Goal: Task Accomplishment & Management: Manage account settings

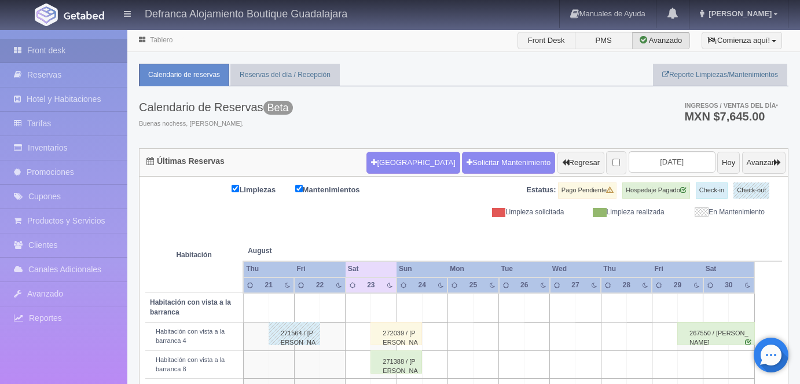
scroll to position [201, 0]
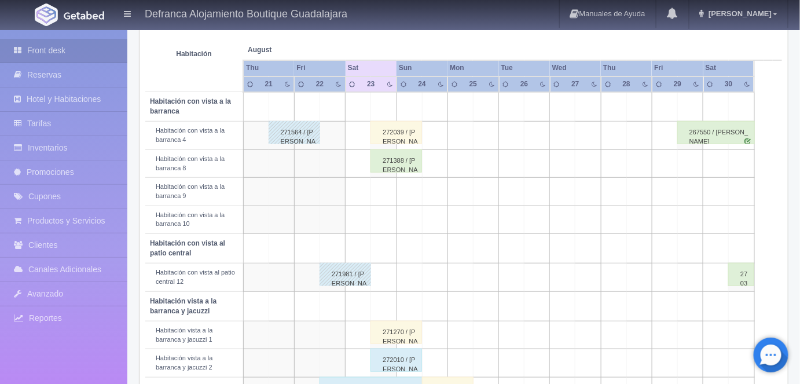
click at [400, 130] on div "272039 / [PERSON_NAME]" at bounding box center [395, 132] width 51 height 23
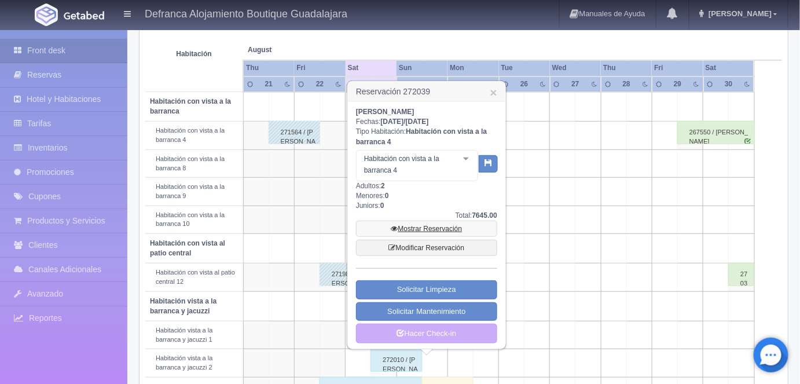
click at [435, 226] on link "Mostrar Reservación" at bounding box center [426, 228] width 141 height 16
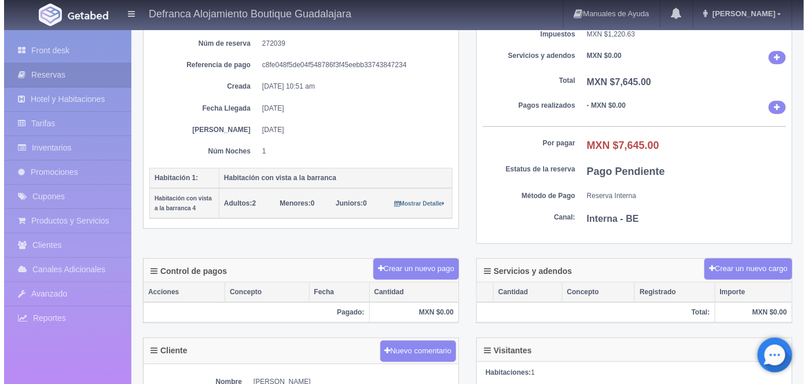
scroll to position [130, 0]
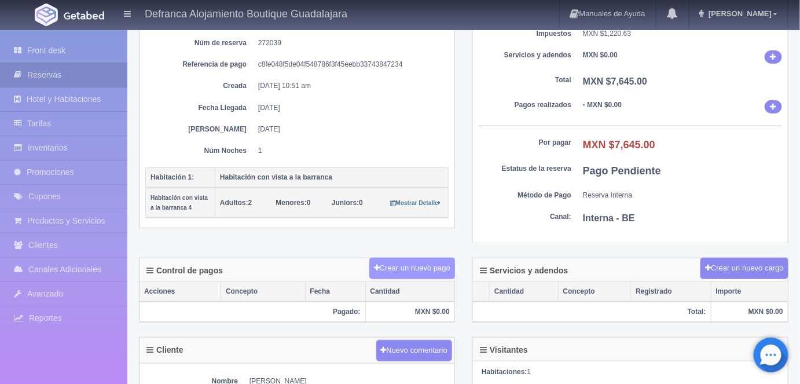
click at [419, 268] on button "Crear un nuevo pago" at bounding box center [412, 267] width 86 height 21
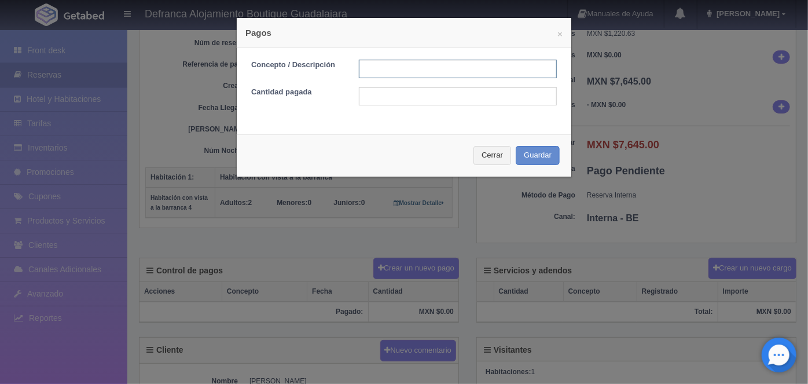
click at [367, 69] on input "text" at bounding box center [458, 69] width 198 height 19
type input "HOSPEDAJE PAGADO CON TARJETA"
click at [369, 95] on input "text" at bounding box center [458, 96] width 198 height 19
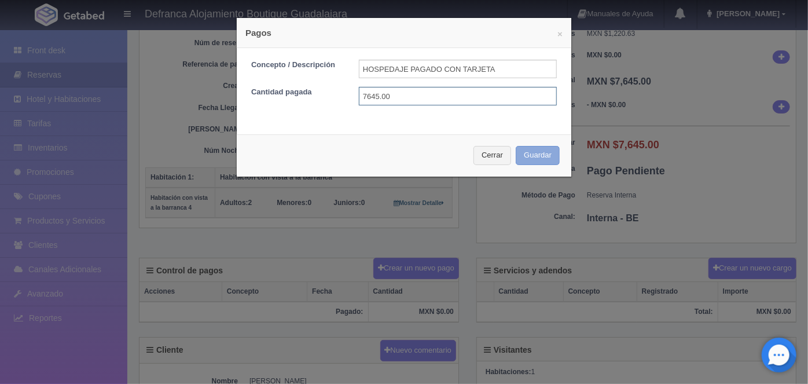
type input "7645.00"
click at [536, 155] on button "Guardar" at bounding box center [538, 155] width 44 height 19
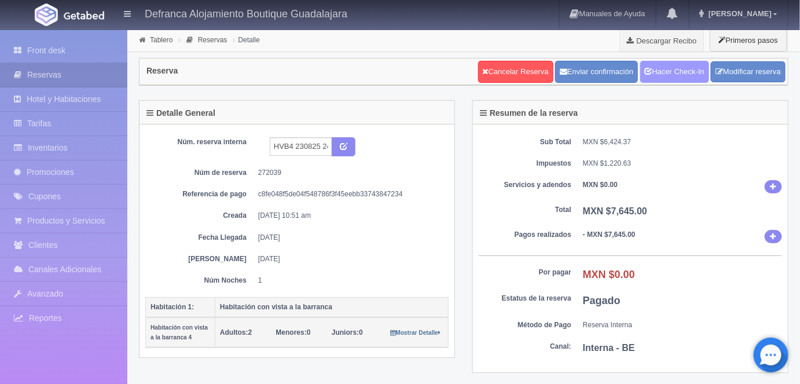
click at [679, 68] on link "Hacer Check-In" at bounding box center [674, 72] width 69 height 22
click at [154, 39] on link "Tablero" at bounding box center [161, 40] width 23 height 8
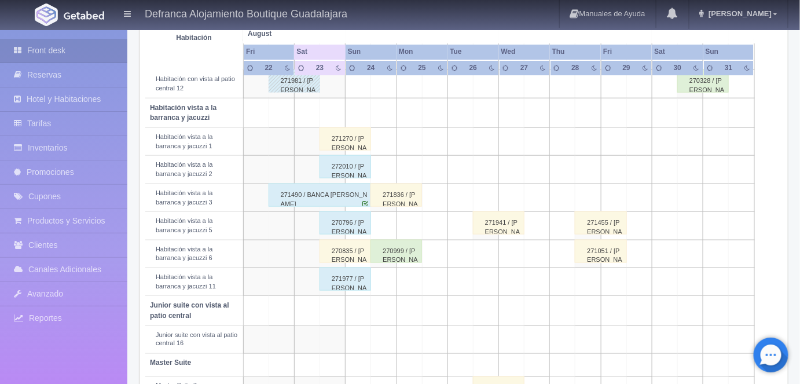
scroll to position [395, 0]
click at [358, 252] on div "270835 / Mariana Martinez" at bounding box center [344, 250] width 51 height 23
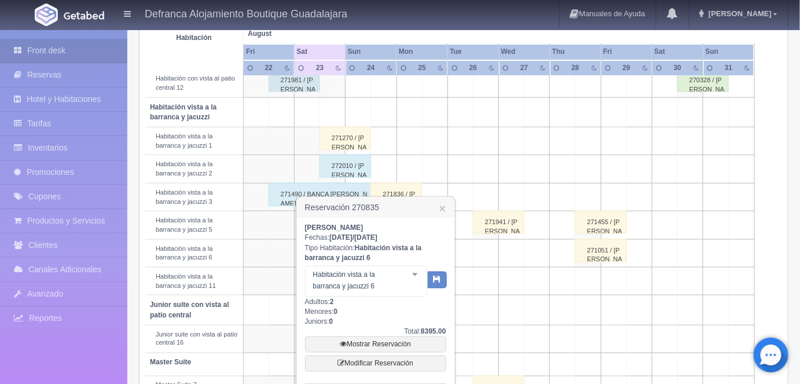
click at [547, 132] on td at bounding box center [536, 141] width 25 height 28
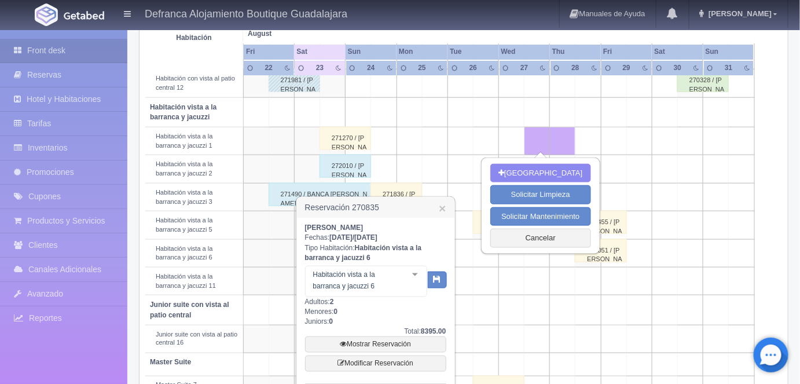
click at [358, 134] on div "271270 / ALFREDO GARCIA AVALOS" at bounding box center [344, 138] width 51 height 23
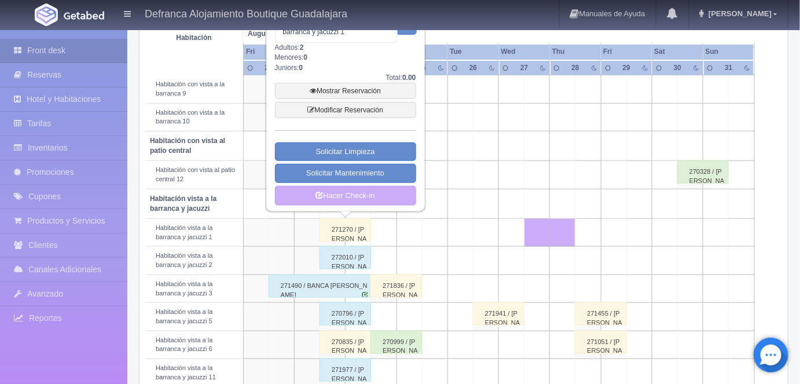
scroll to position [303, 0]
click at [347, 86] on link "Mostrar Reservación" at bounding box center [345, 91] width 141 height 16
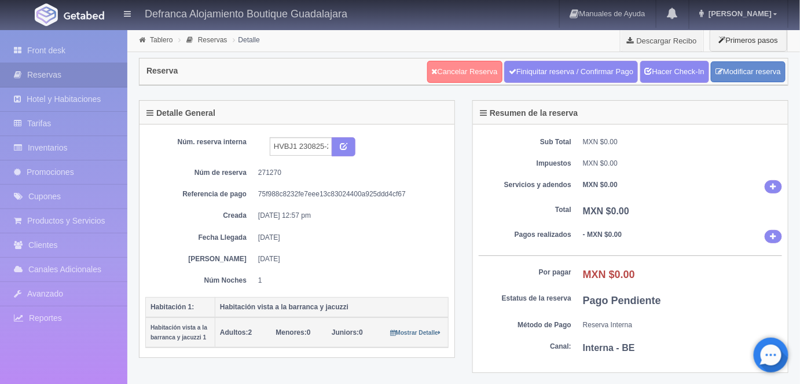
click at [452, 72] on link "Cancelar Reserva" at bounding box center [464, 72] width 75 height 22
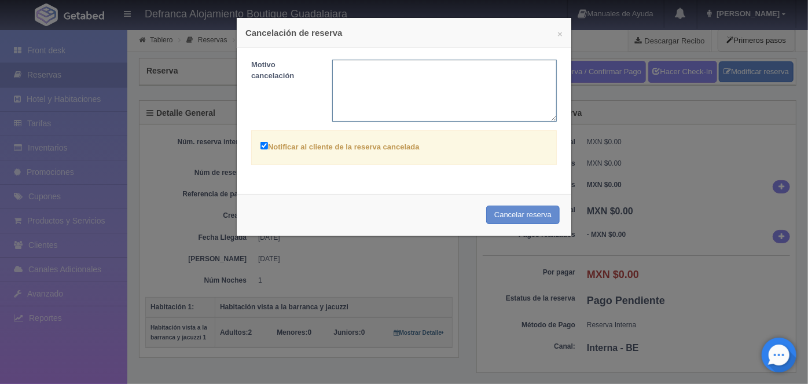
click at [343, 63] on textarea at bounding box center [444, 91] width 225 height 62
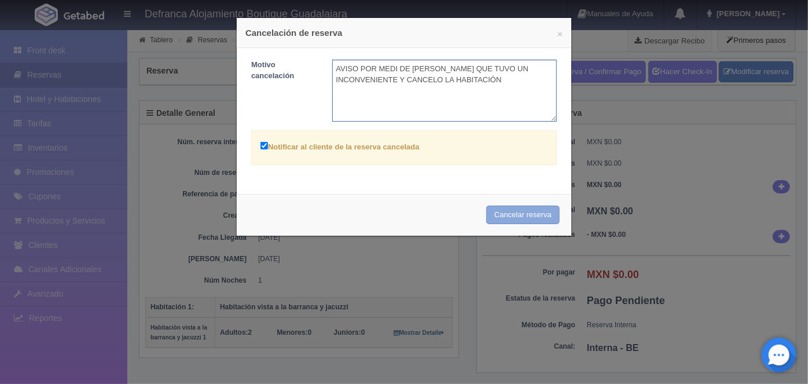
type textarea "AVISO POR MEDI DE MARIANA PADILLA QUE TUVO UN INCONVENIENTE Y CANCELO LA HABITA…"
click at [516, 212] on button "Cancelar reserva" at bounding box center [522, 214] width 73 height 19
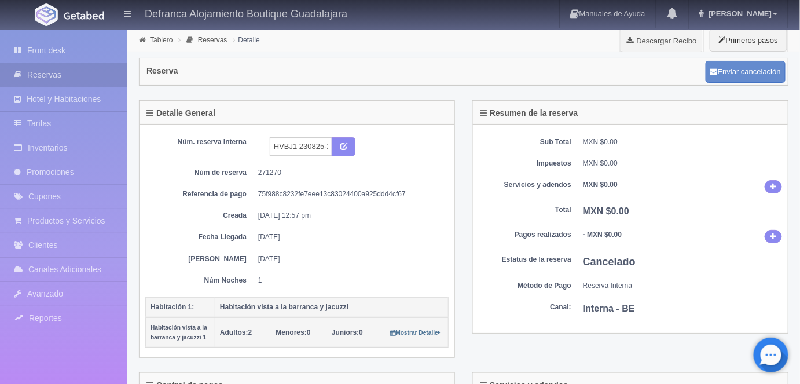
click at [156, 39] on link "Tablero" at bounding box center [161, 40] width 23 height 8
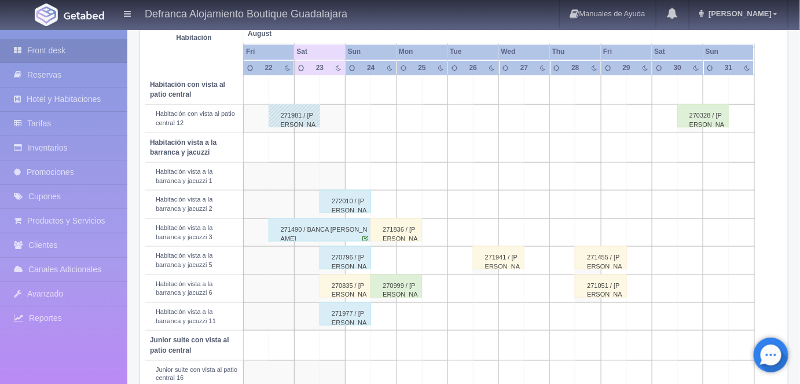
scroll to position [372, 0]
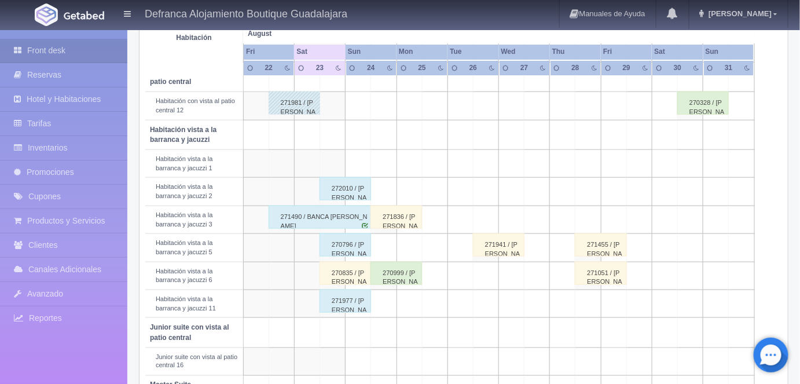
click at [398, 212] on div "271836 / [PERSON_NAME]" at bounding box center [395, 216] width 51 height 23
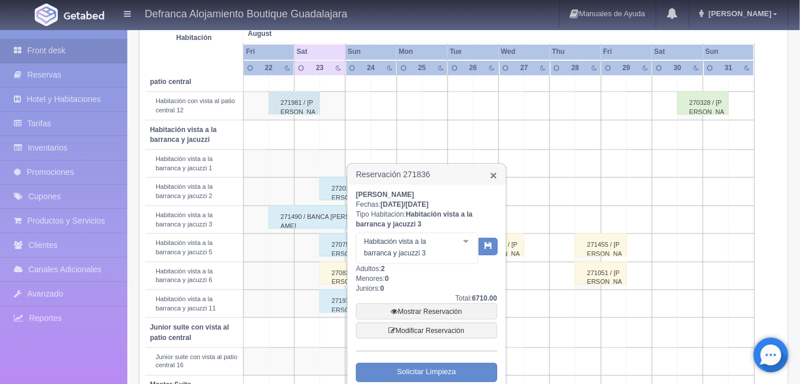
click at [496, 172] on link "×" at bounding box center [493, 175] width 7 height 12
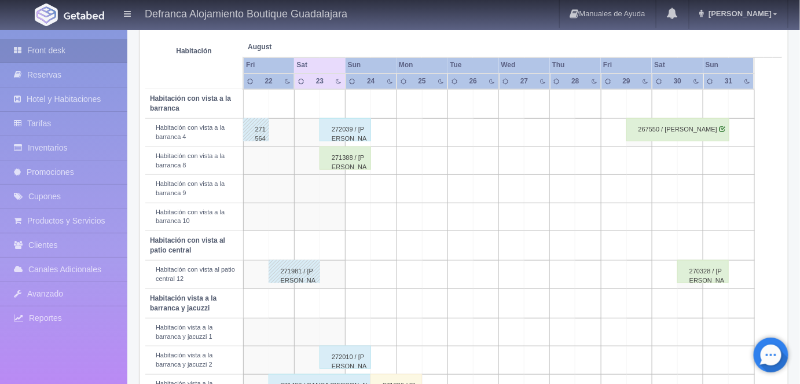
scroll to position [204, 0]
click at [348, 156] on div "271388 / [PERSON_NAME]" at bounding box center [344, 157] width 51 height 23
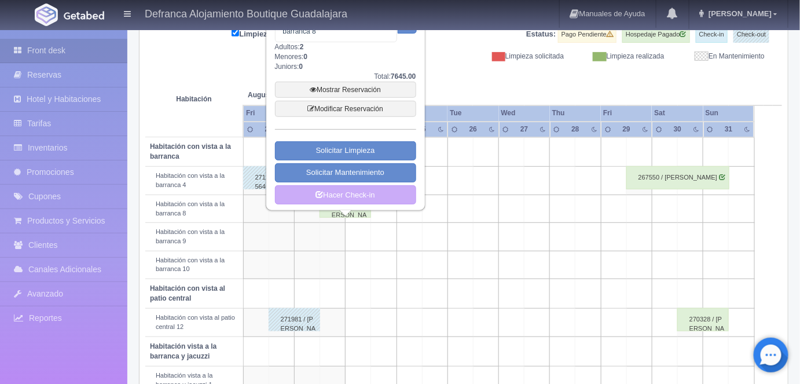
scroll to position [126, 0]
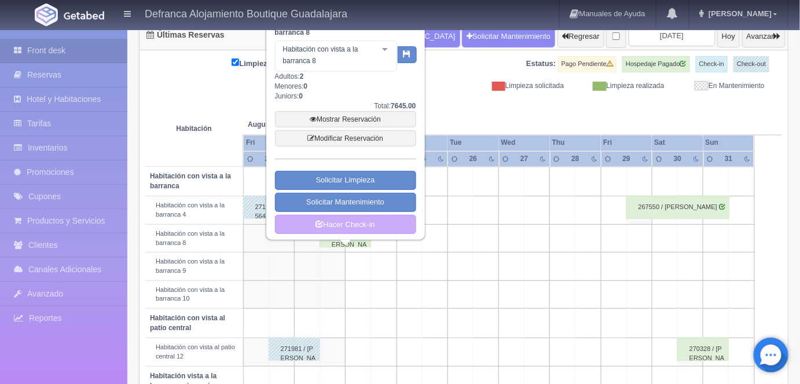
click at [347, 117] on link "Mostrar Reservación" at bounding box center [345, 119] width 141 height 16
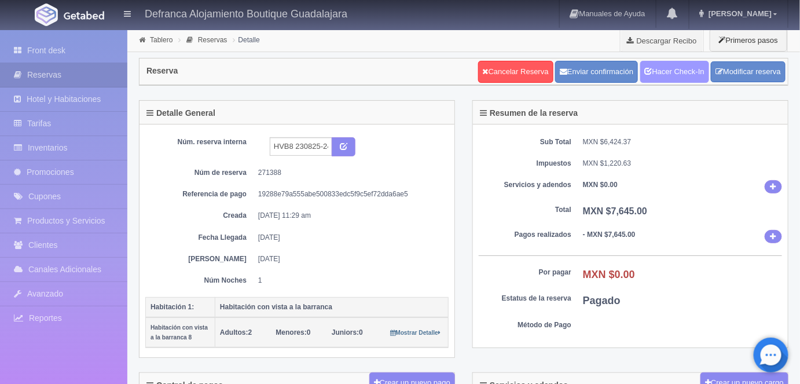
click at [672, 71] on link "Hacer Check-In" at bounding box center [674, 72] width 69 height 22
